Goal: Information Seeking & Learning: Learn about a topic

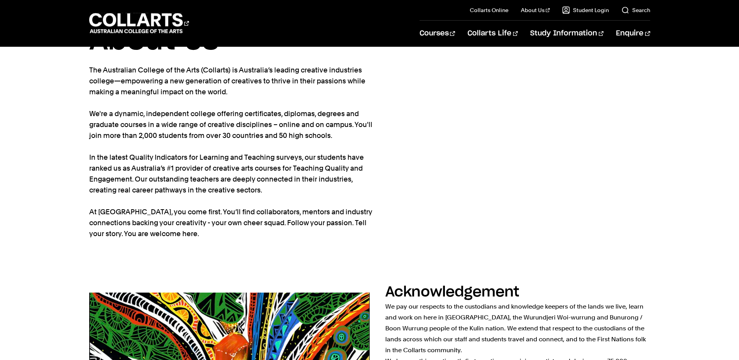
click at [299, 208] on p "The Australian College of the Arts (Collarts) is Australia’s leading creative i…" at bounding box center [231, 152] width 284 height 175
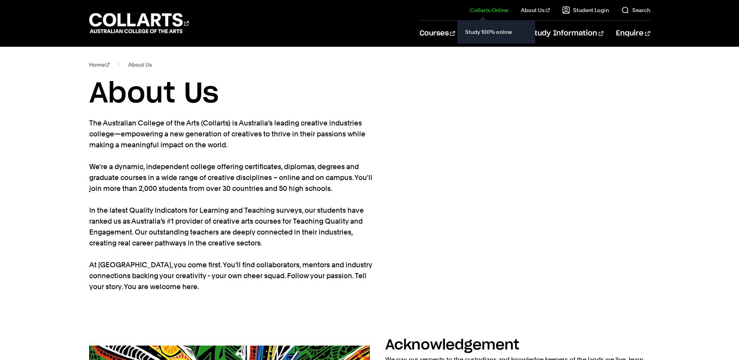
click at [490, 12] on link "Collarts Online" at bounding box center [489, 10] width 39 height 8
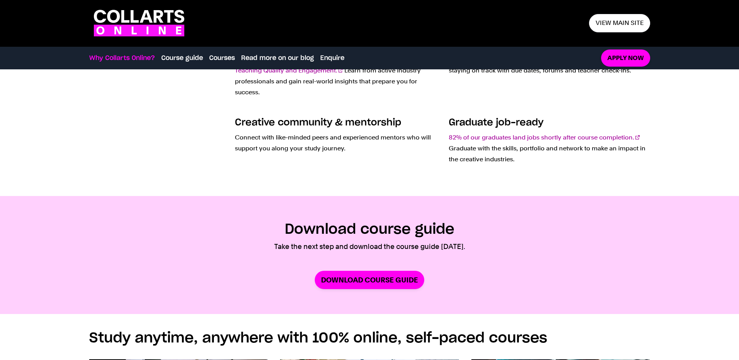
scroll to position [273, 0]
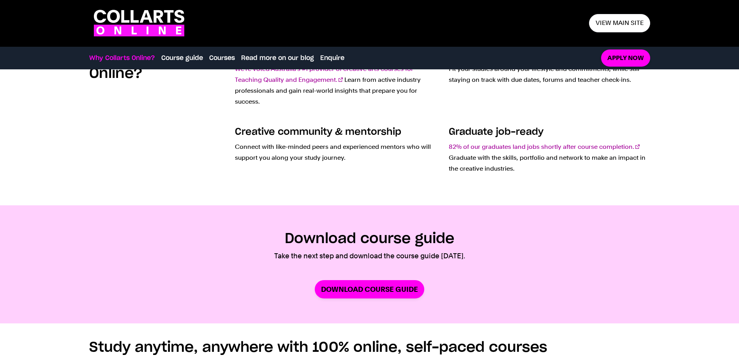
click at [322, 153] on p "Connect with like-minded peers and experienced mentors who will support you alo…" at bounding box center [335, 152] width 201 height 22
drag, startPoint x: 322, startPoint y: 153, endPoint x: 288, endPoint y: 201, distance: 58.5
click at [309, 179] on div "Creative community & mentorship Connect with like-minded peers and experienced …" at bounding box center [335, 153] width 201 height 55
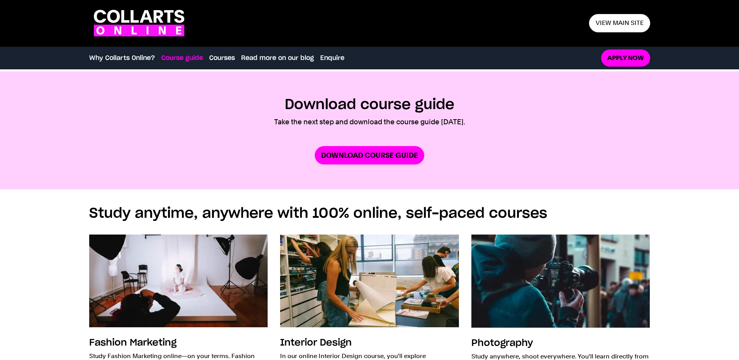
scroll to position [429, 0]
